Goal: Complete application form

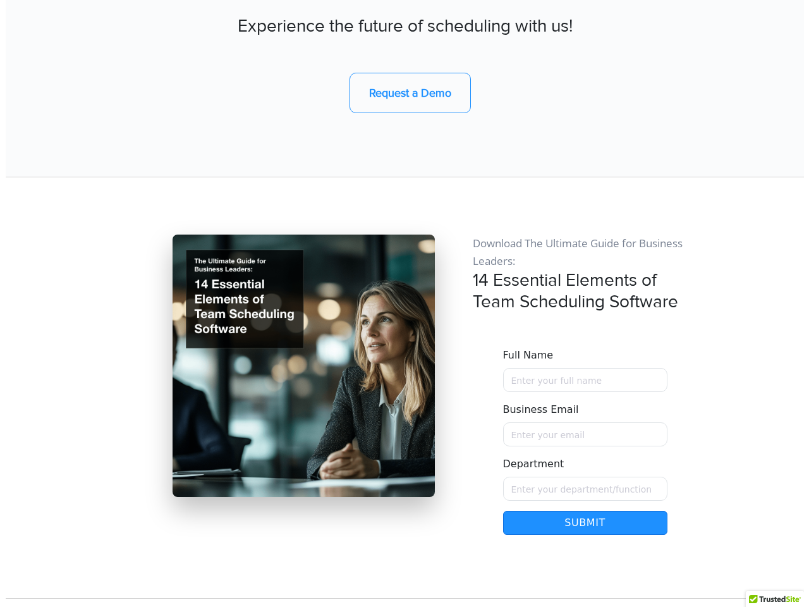
scroll to position [10736, 0]
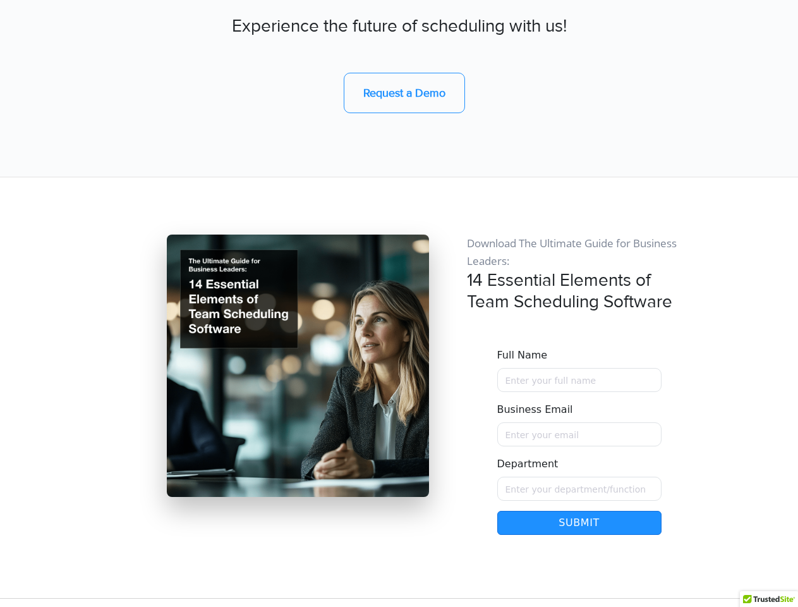
click at [580, 511] on button "Submit" at bounding box center [580, 523] width 164 height 24
click at [769, 599] on div at bounding box center [769, 603] width 58 height 24
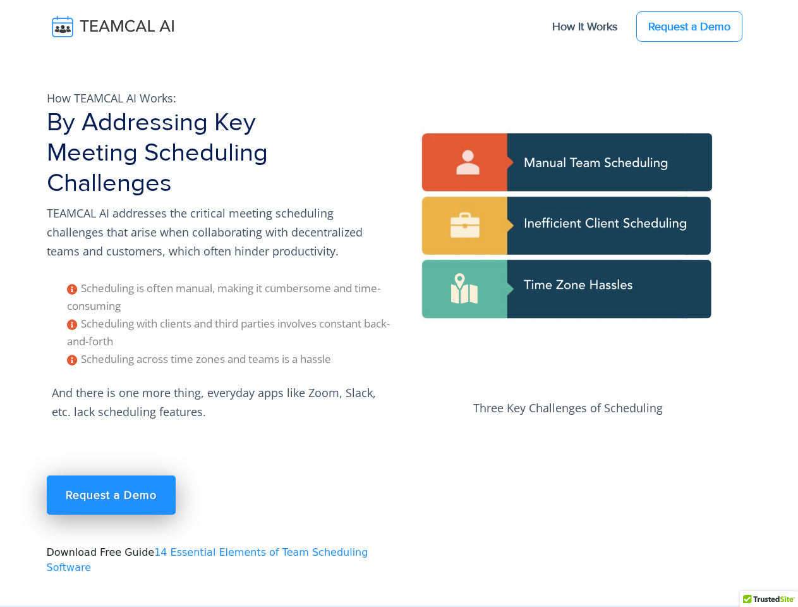
click at [769, 599] on div at bounding box center [769, 603] width 58 height 24
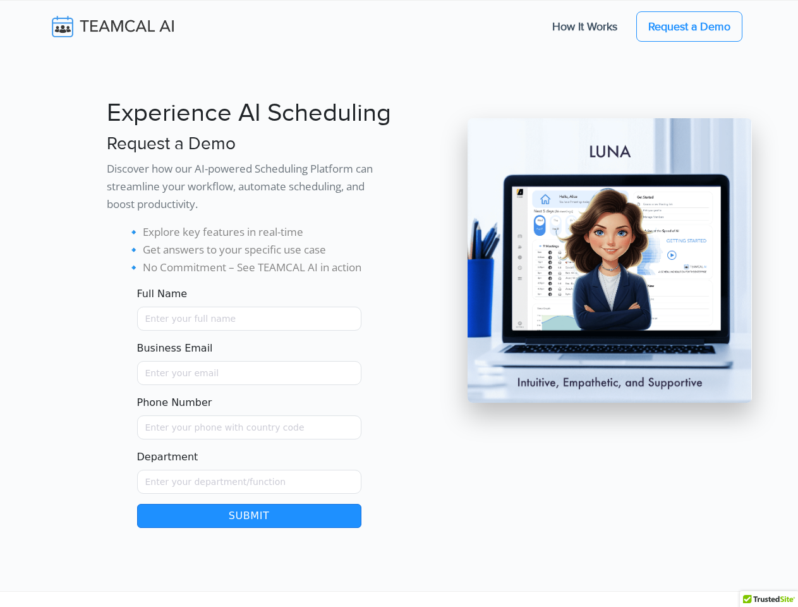
click at [249, 516] on button "Submit" at bounding box center [249, 516] width 224 height 24
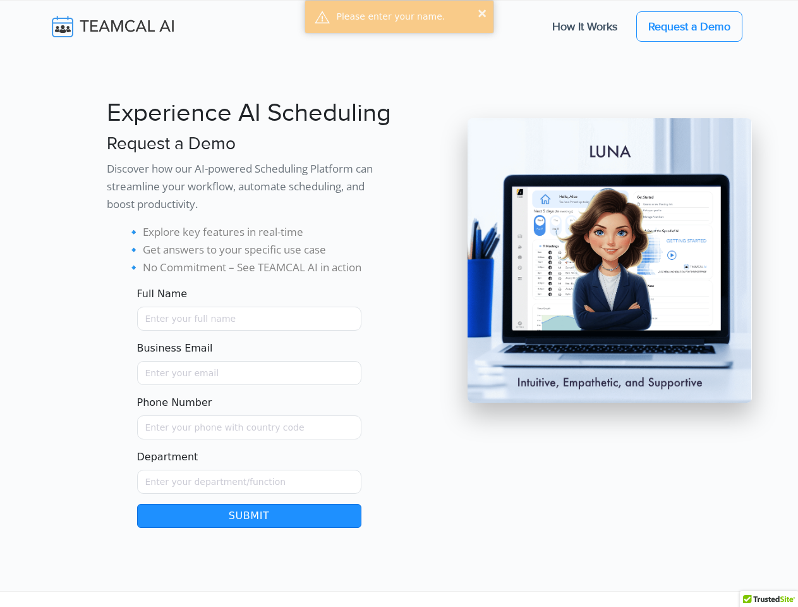
click at [769, 599] on div at bounding box center [769, 603] width 58 height 24
